Goal: Task Accomplishment & Management: Use online tool/utility

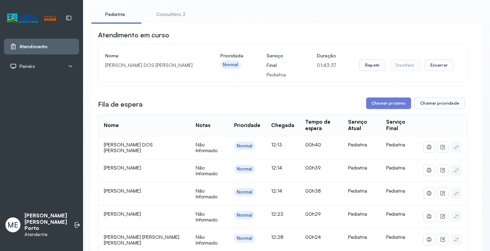
scroll to position [71, 0]
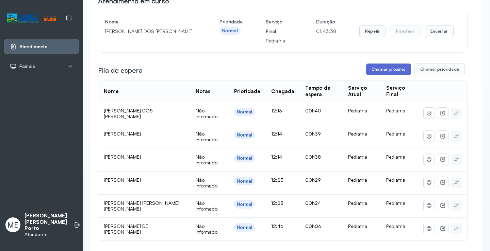
click at [384, 69] on button "Chamar próximo" at bounding box center [388, 70] width 45 height 12
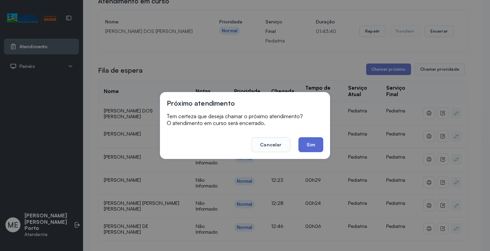
click at [313, 142] on button "Sim" at bounding box center [310, 144] width 25 height 15
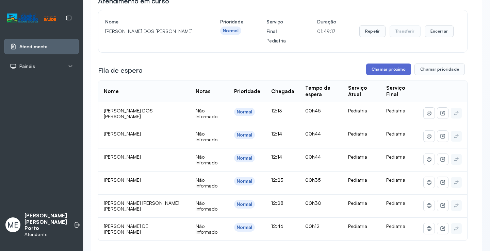
click at [378, 71] on button "Chamar próximo" at bounding box center [388, 70] width 45 height 12
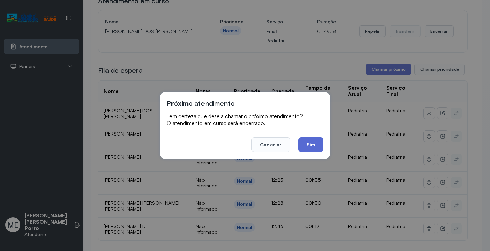
click at [314, 143] on button "Sim" at bounding box center [310, 144] width 25 height 15
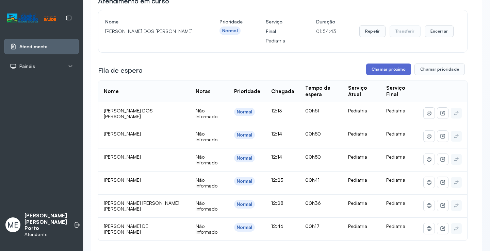
click at [385, 70] on button "Chamar próximo" at bounding box center [388, 70] width 45 height 12
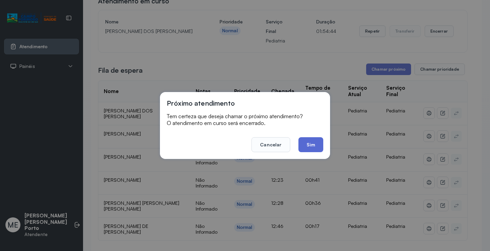
click at [307, 142] on button "Sim" at bounding box center [310, 144] width 25 height 15
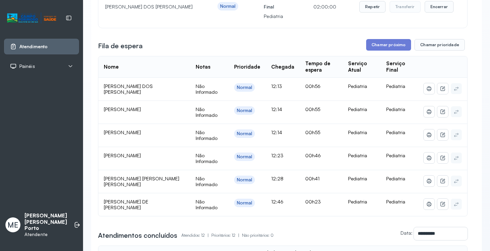
scroll to position [102, 0]
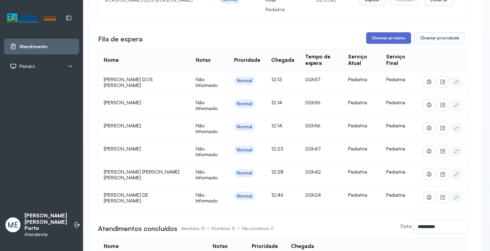
click at [395, 39] on button "Chamar próximo" at bounding box center [388, 38] width 45 height 12
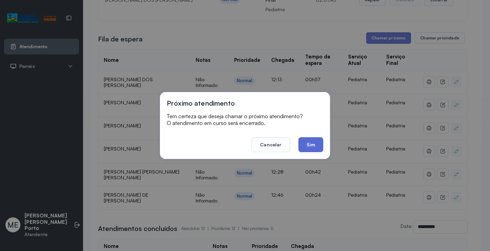
click at [311, 145] on button "Sim" at bounding box center [310, 144] width 25 height 15
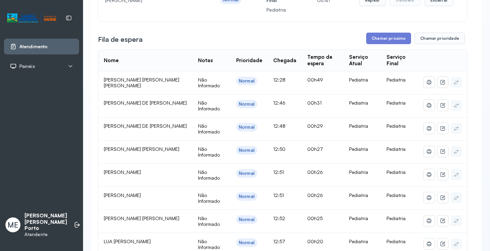
scroll to position [102, 0]
click at [380, 37] on button "Chamar próximo" at bounding box center [388, 38] width 45 height 12
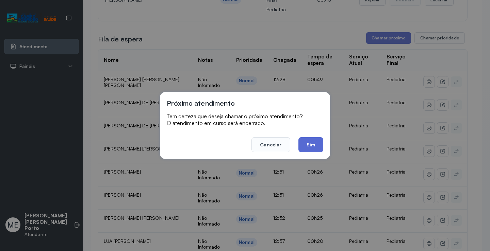
click at [310, 144] on button "Sim" at bounding box center [310, 144] width 25 height 15
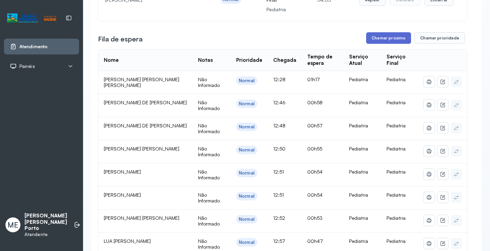
click at [381, 36] on button "Chamar próximo" at bounding box center [388, 38] width 45 height 12
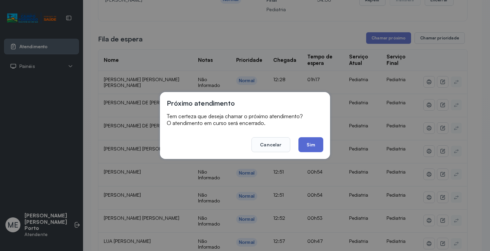
click at [311, 145] on button "Sim" at bounding box center [310, 144] width 25 height 15
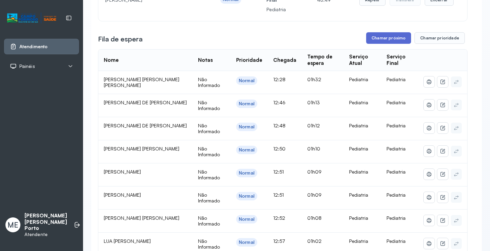
click at [386, 40] on button "Chamar próximo" at bounding box center [388, 38] width 45 height 12
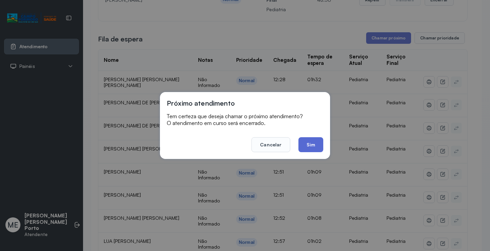
click at [311, 143] on button "Sim" at bounding box center [310, 144] width 25 height 15
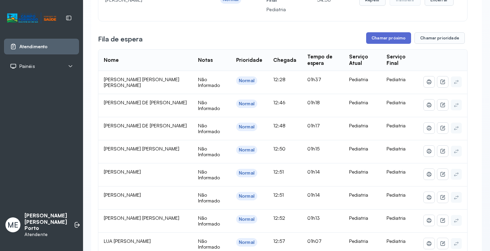
click at [381, 41] on button "Chamar próximo" at bounding box center [388, 38] width 45 height 12
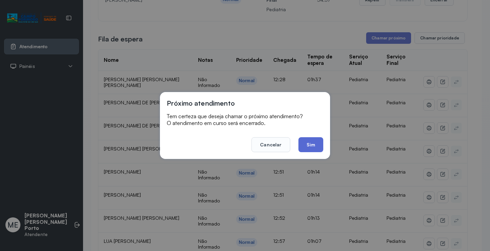
click at [318, 145] on button "Sim" at bounding box center [310, 144] width 25 height 15
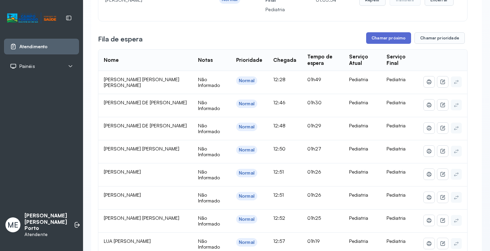
click at [385, 41] on button "Chamar próximo" at bounding box center [388, 38] width 45 height 12
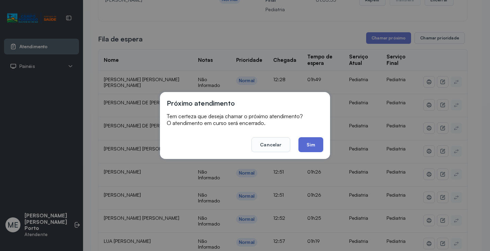
click at [309, 145] on button "Sim" at bounding box center [310, 144] width 25 height 15
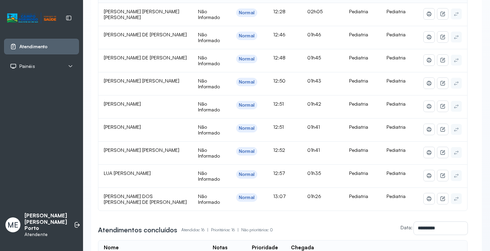
scroll to position [204, 0]
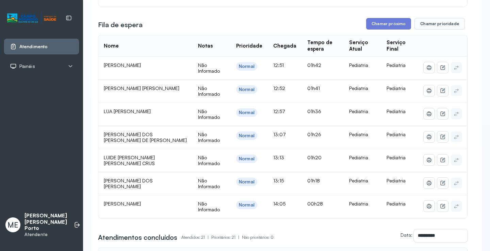
scroll to position [136, 0]
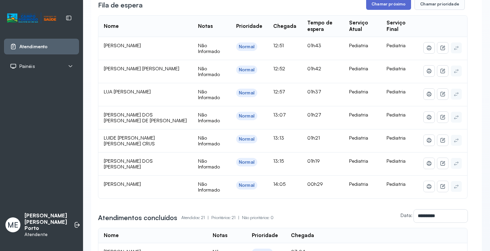
click at [386, 6] on button "Chamar próximo" at bounding box center [388, 4] width 45 height 12
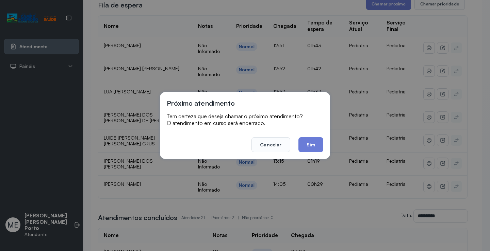
click at [308, 143] on button "Sim" at bounding box center [310, 144] width 25 height 15
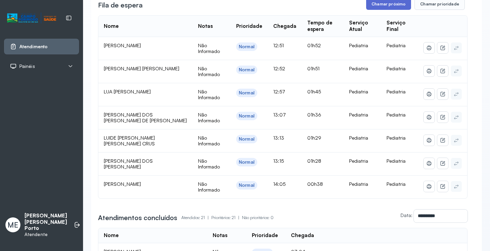
click at [380, 2] on button "Chamar próximo" at bounding box center [388, 4] width 45 height 12
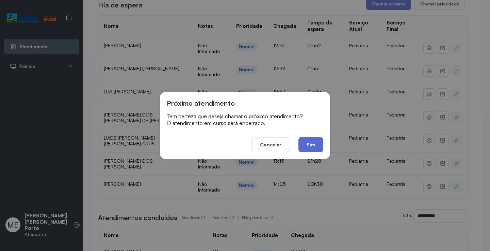
click at [311, 144] on button "Sim" at bounding box center [310, 144] width 25 height 15
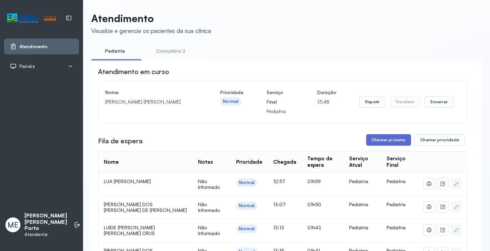
click at [377, 141] on button "Chamar próximo" at bounding box center [388, 140] width 45 height 12
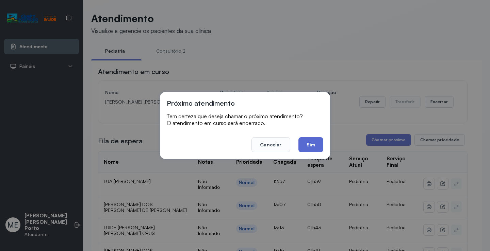
click at [311, 145] on button "Sim" at bounding box center [310, 144] width 25 height 15
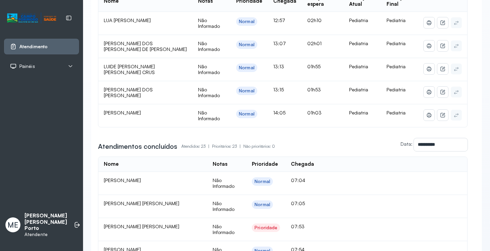
scroll to position [170, 0]
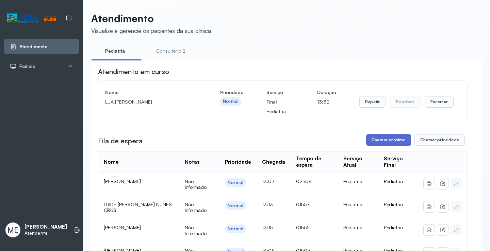
click at [393, 144] on button "Chamar próximo" at bounding box center [388, 140] width 45 height 12
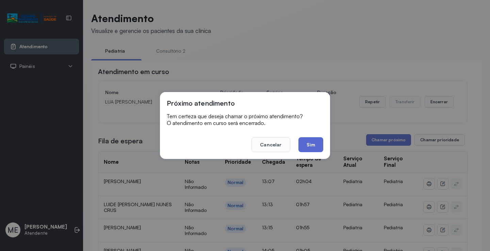
click at [309, 146] on button "Sim" at bounding box center [310, 144] width 25 height 15
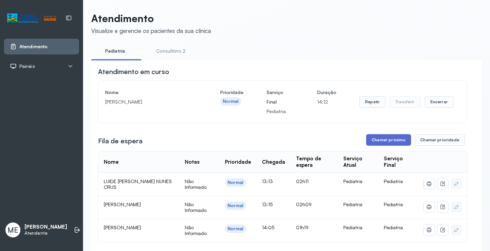
click at [378, 142] on button "Chamar próximo" at bounding box center [388, 140] width 45 height 12
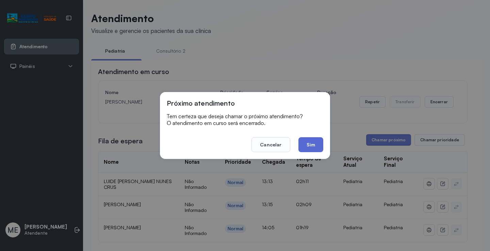
click at [309, 143] on button "Sim" at bounding box center [310, 144] width 25 height 15
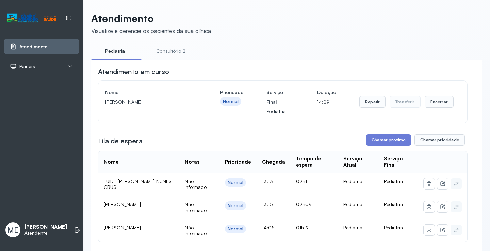
scroll to position [67, 0]
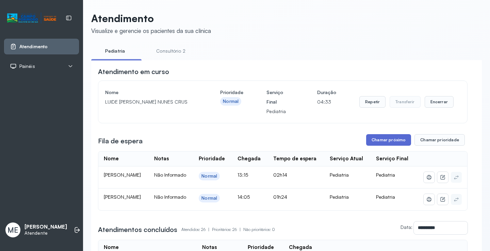
click at [388, 143] on button "Chamar próximo" at bounding box center [388, 140] width 45 height 12
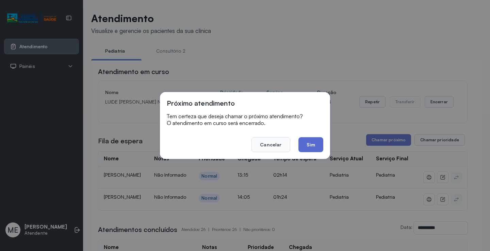
click at [307, 143] on button "Sim" at bounding box center [310, 144] width 25 height 15
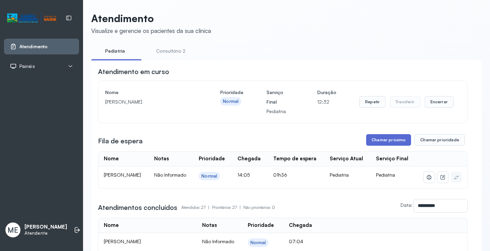
click at [379, 140] on button "Chamar próximo" at bounding box center [388, 140] width 45 height 12
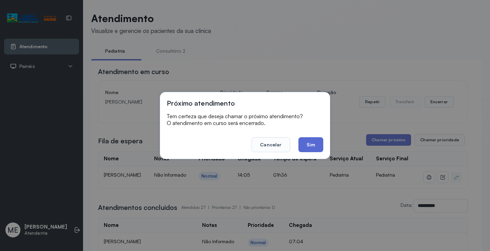
click at [309, 145] on button "Sim" at bounding box center [310, 144] width 25 height 15
